Goal: Task Accomplishment & Management: Use online tool/utility

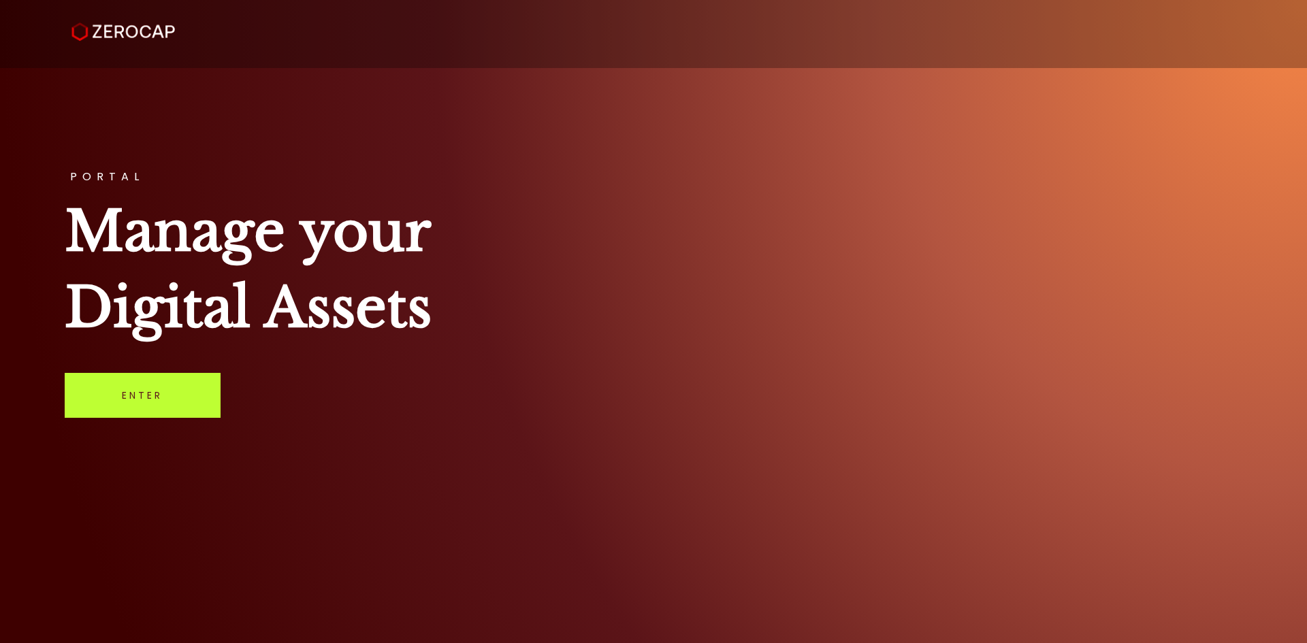
click at [145, 380] on link "Enter" at bounding box center [143, 395] width 156 height 45
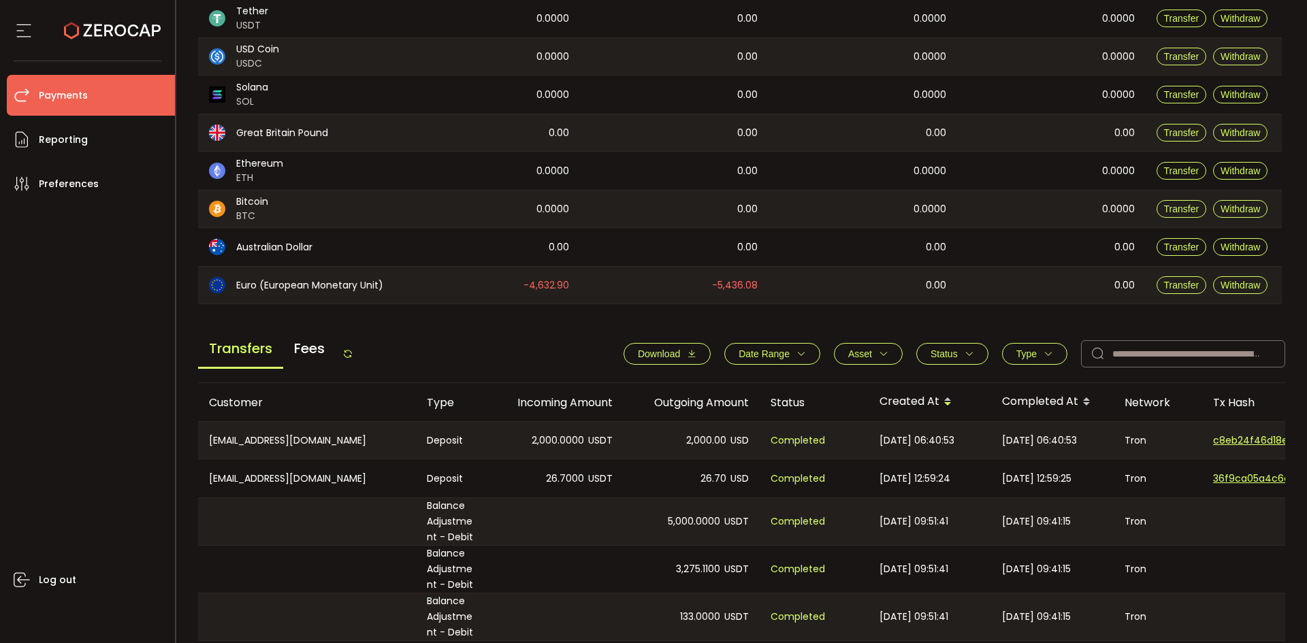
scroll to position [204, 0]
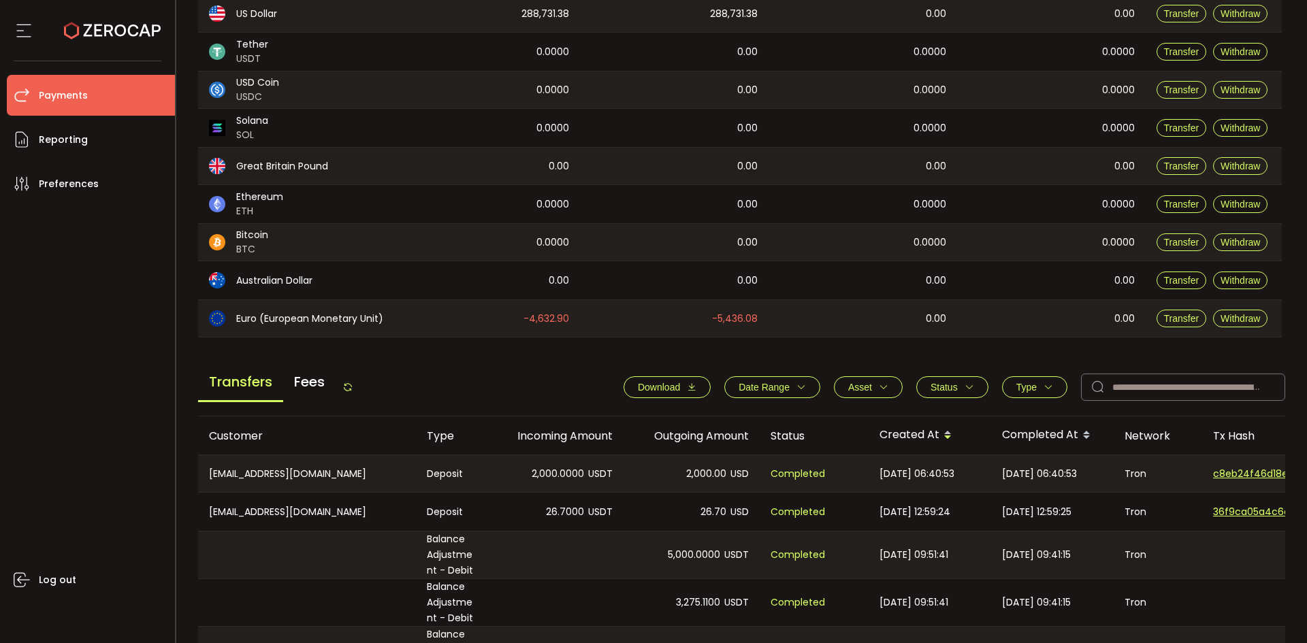
click at [668, 388] on span "Download" at bounding box center [659, 387] width 42 height 11
click at [1139, 392] on input "text" at bounding box center [1183, 387] width 204 height 27
paste input "**********"
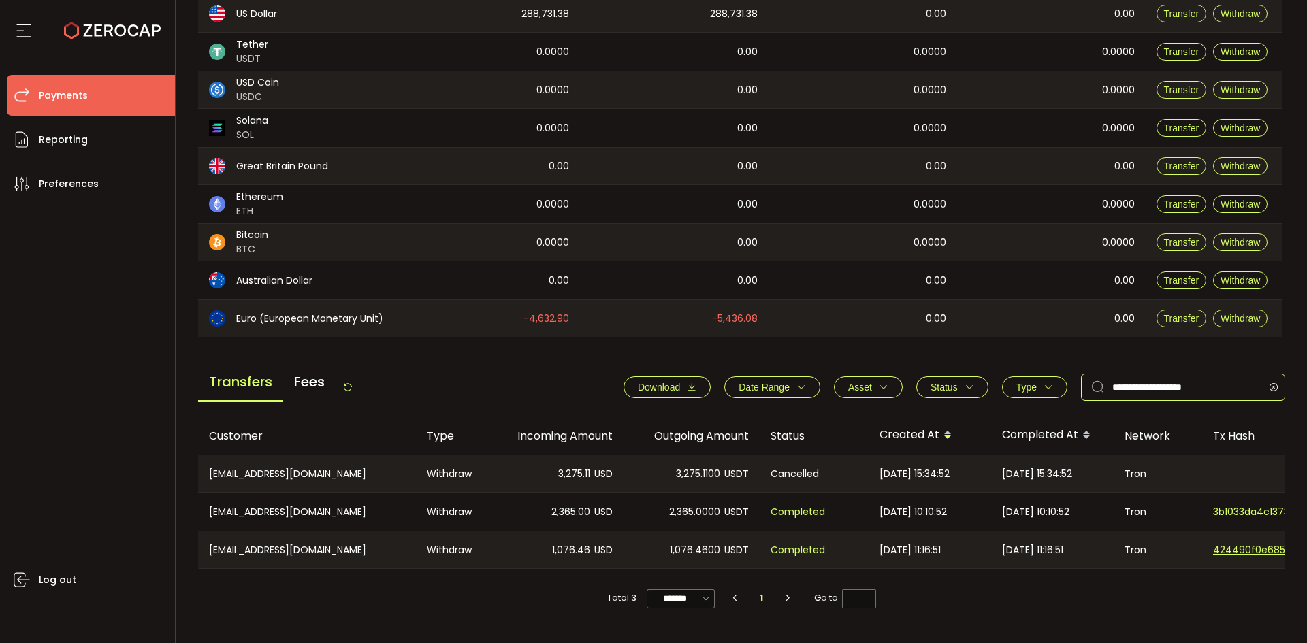
type input "**********"
click at [770, 385] on span "Date Range" at bounding box center [763, 387] width 51 height 11
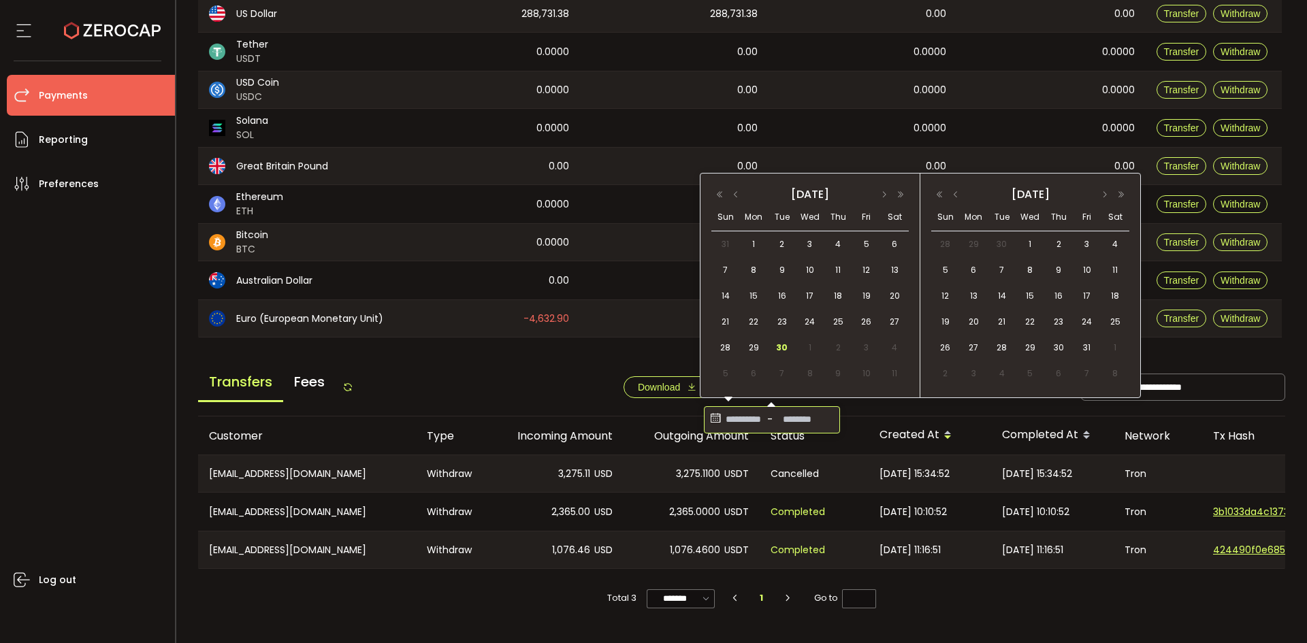
click at [734, 424] on input at bounding box center [743, 420] width 41 height 22
click at [730, 194] on button "button" at bounding box center [736, 195] width 16 height 10
click at [729, 193] on button "button" at bounding box center [736, 195] width 16 height 10
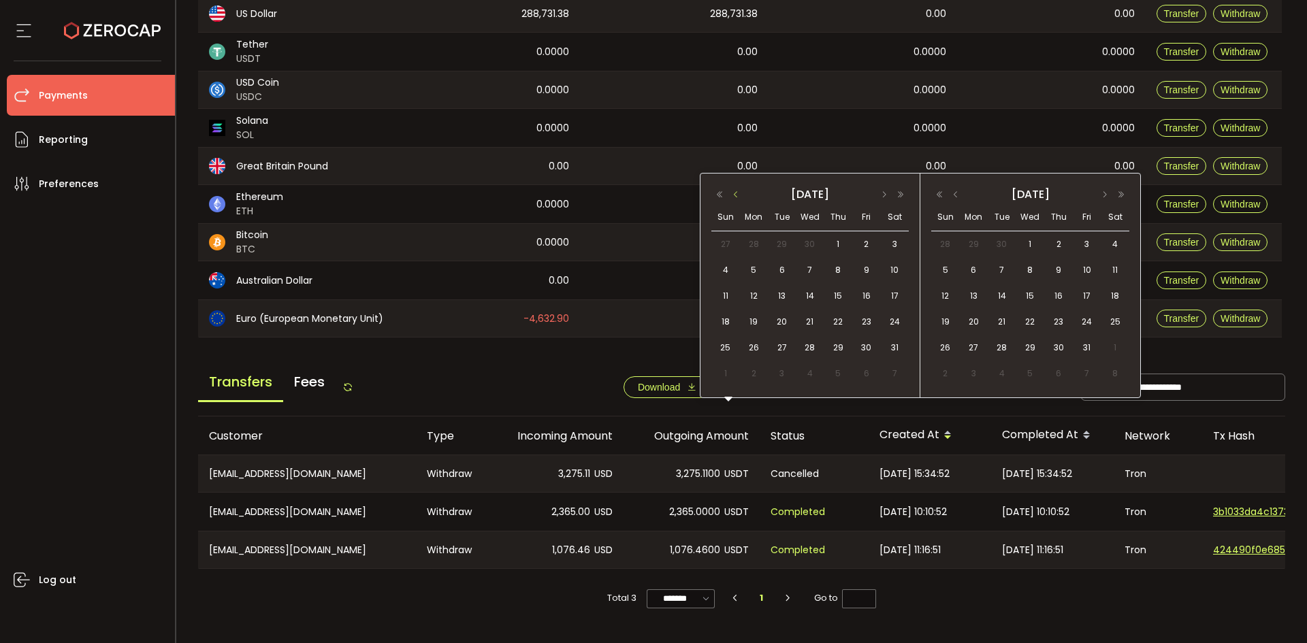
click at [728, 193] on button "button" at bounding box center [736, 195] width 16 height 10
click at [728, 192] on button "button" at bounding box center [736, 195] width 16 height 10
click at [809, 238] on span "1" at bounding box center [810, 244] width 16 height 16
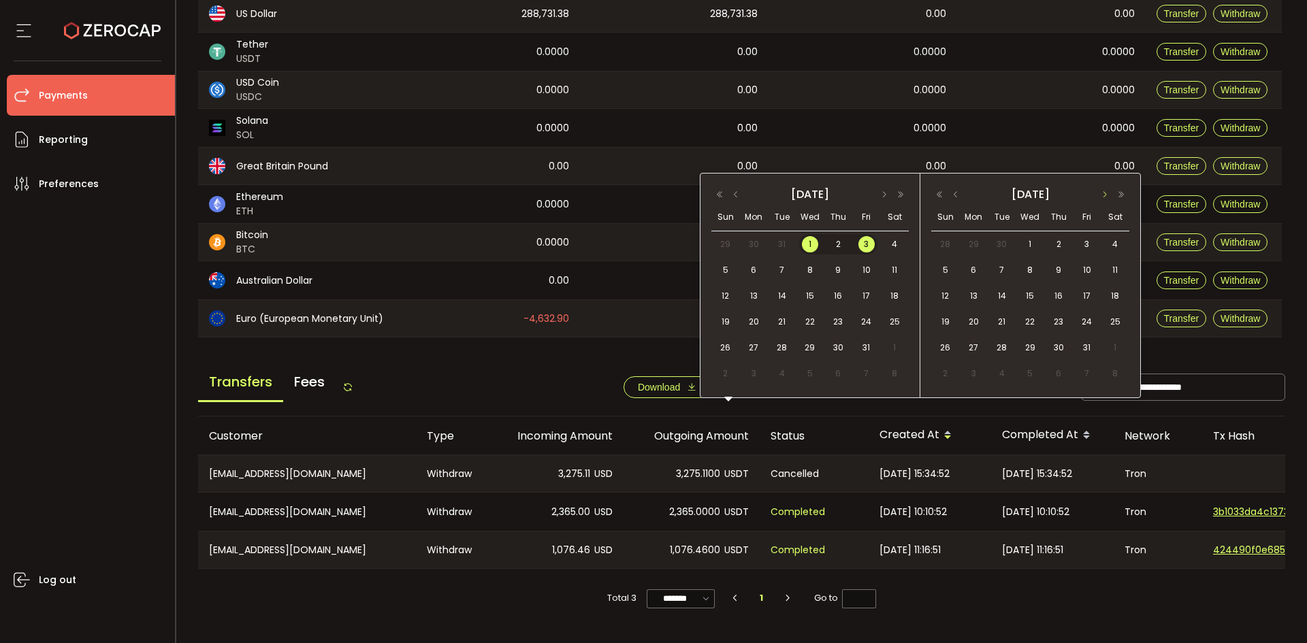
click at [1107, 190] on button "button" at bounding box center [1104, 195] width 16 height 10
click at [1106, 189] on div "2025 December" at bounding box center [1030, 193] width 198 height 19
click at [952, 195] on button "button" at bounding box center [955, 195] width 16 height 10
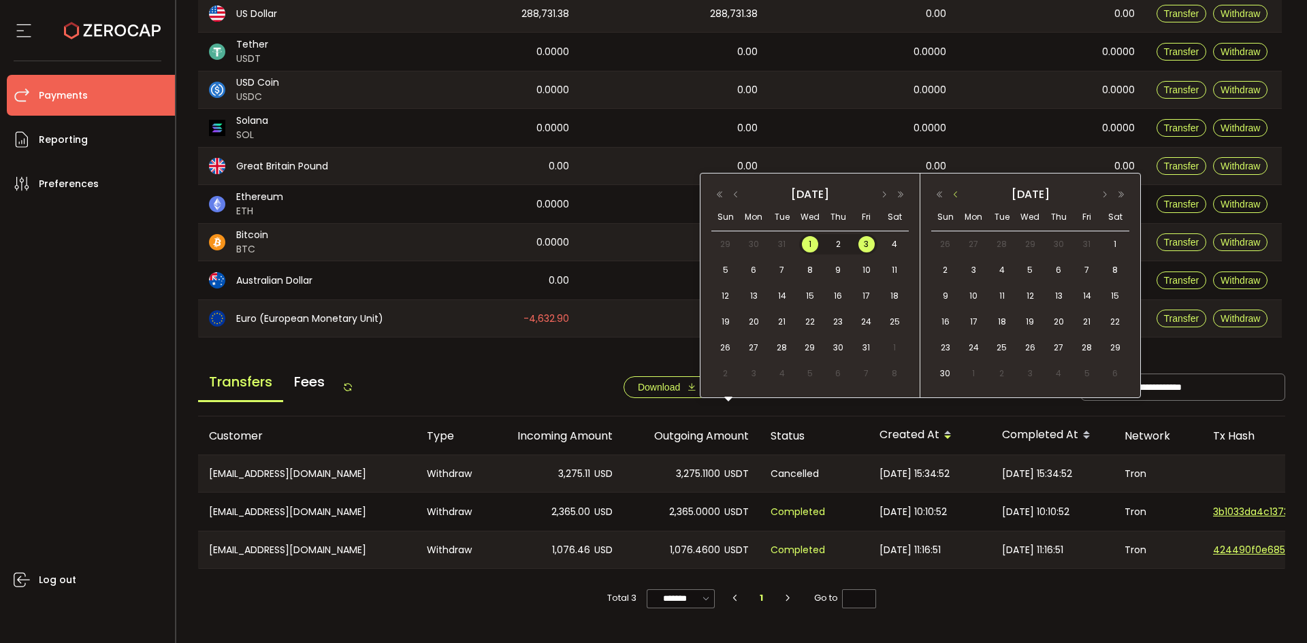
click at [952, 195] on button "button" at bounding box center [955, 195] width 16 height 10
click at [975, 342] on span "29" at bounding box center [973, 348] width 16 height 16
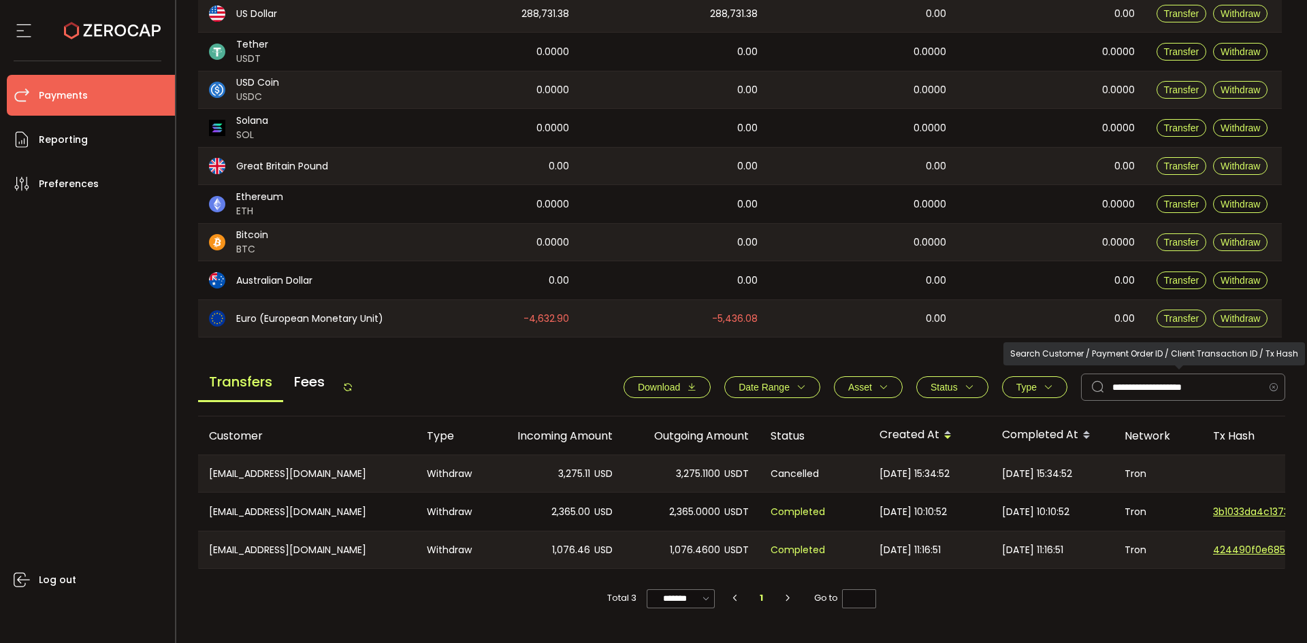
click at [1265, 382] on icon at bounding box center [1273, 387] width 17 height 27
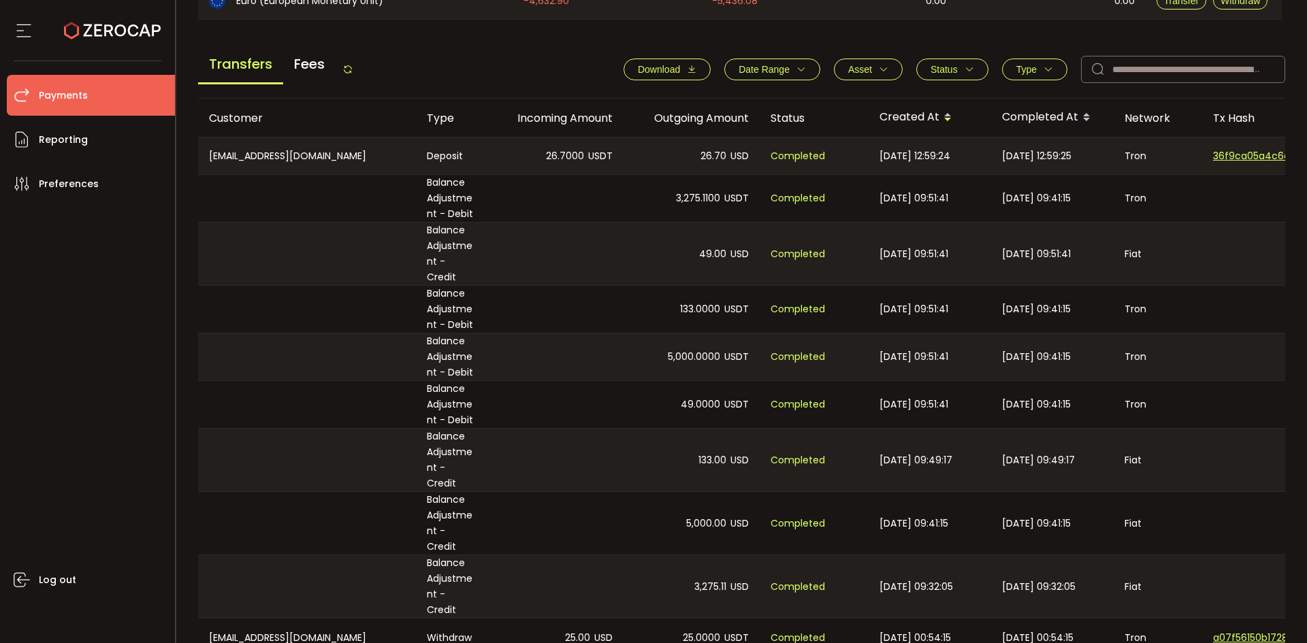
scroll to position [536, 0]
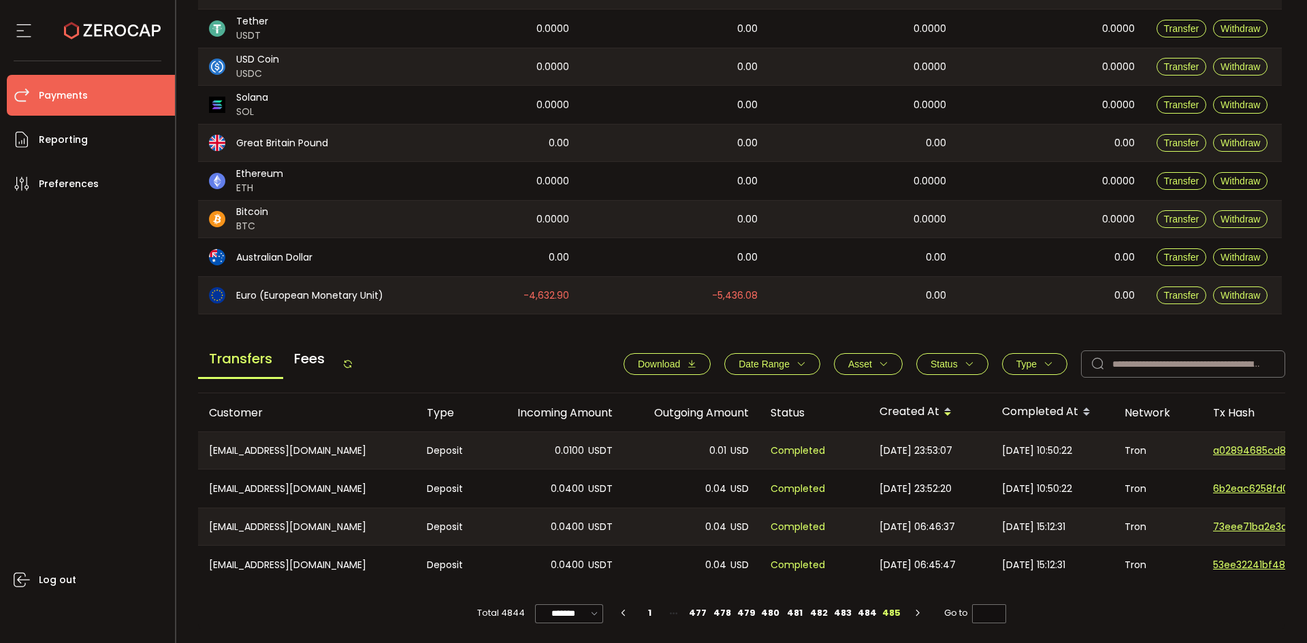
scroll to position [231, 0]
click at [691, 363] on icon "button" at bounding box center [692, 364] width 10 height 10
